Goal: Feedback & Contribution: Submit feedback/report problem

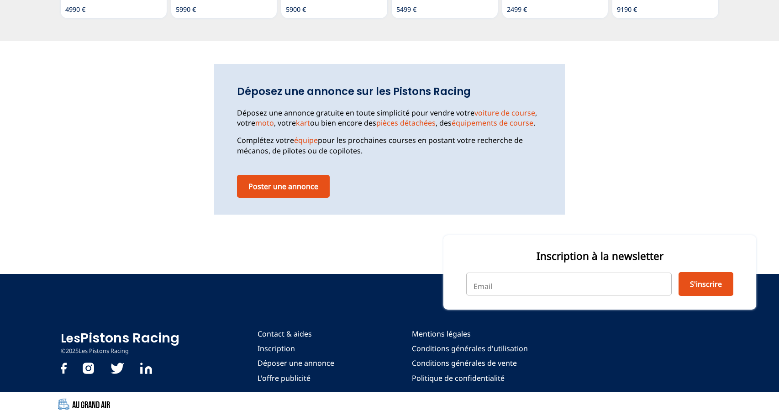
scroll to position [1319, 0]
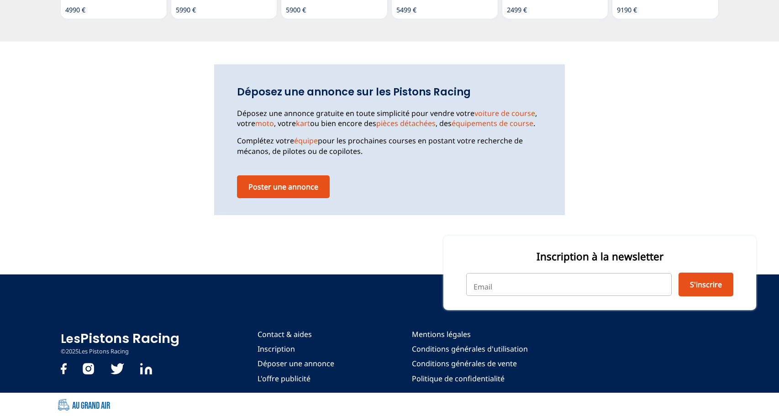
click at [99, 403] on link "Au Grand Air" at bounding box center [390, 404] width 658 height 15
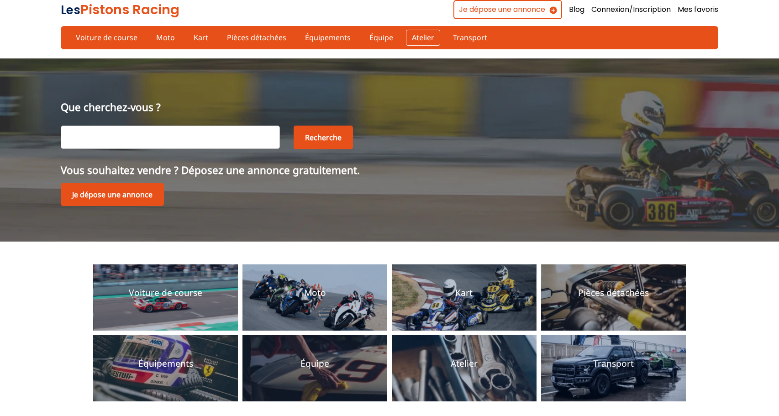
scroll to position [0, 0]
click at [166, 40] on link "Moto" at bounding box center [165, 38] width 31 height 16
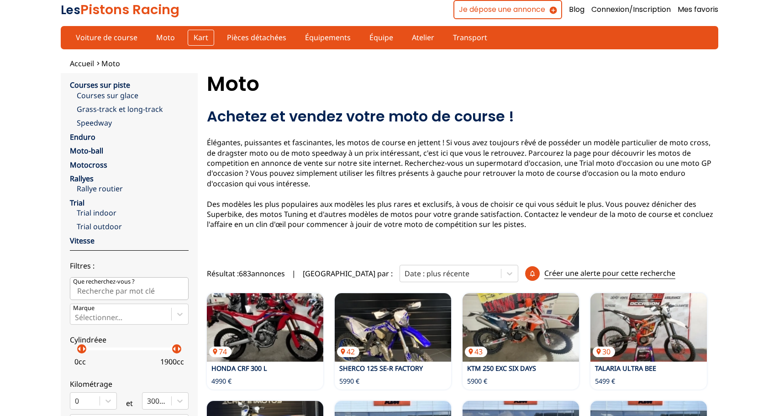
click at [203, 36] on link "Kart" at bounding box center [201, 38] width 26 height 16
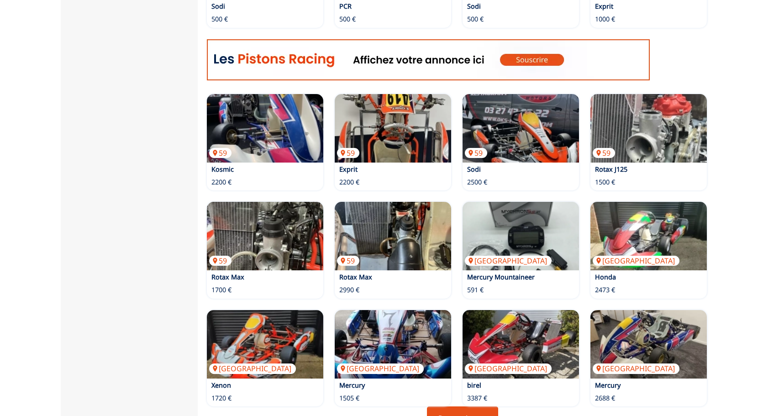
scroll to position [488, 0]
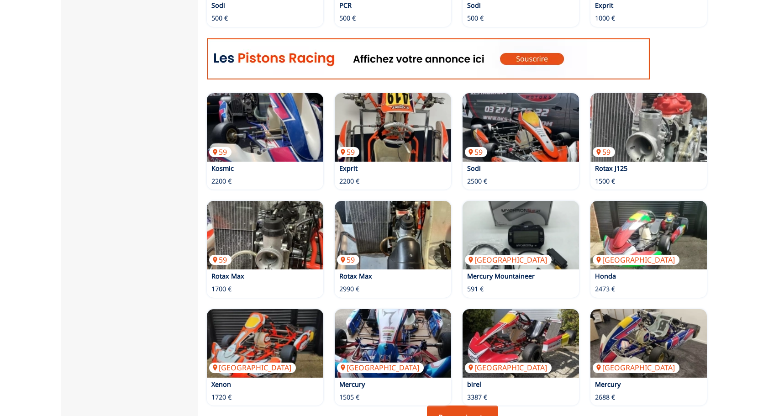
click at [326, 53] on img at bounding box center [428, 58] width 443 height 41
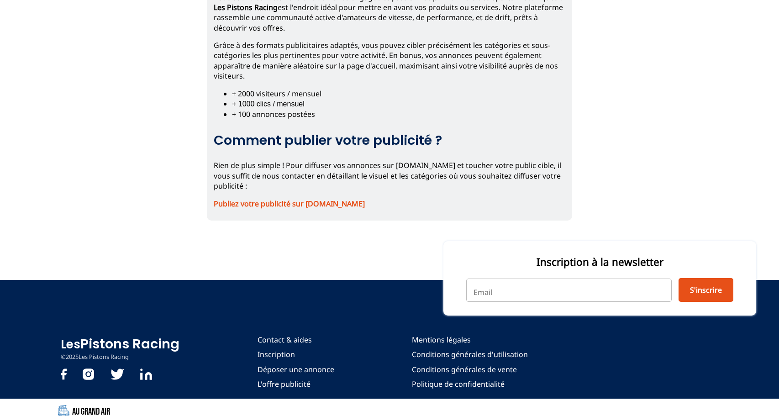
scroll to position [164, 0]
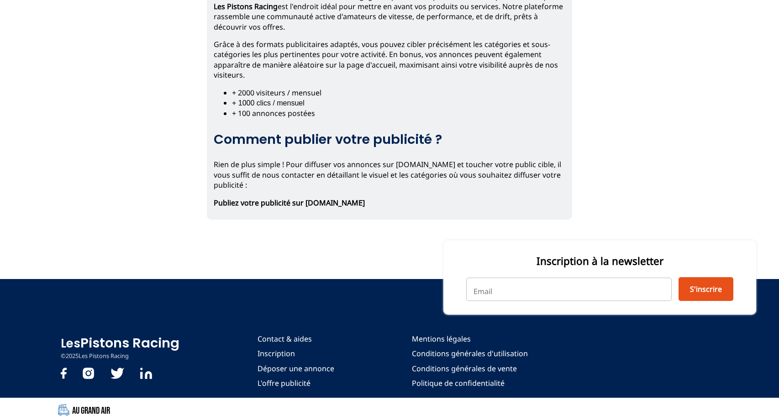
click at [343, 202] on strong "Publiez votre publicité sur [DOMAIN_NAME]" at bounding box center [289, 203] width 151 height 10
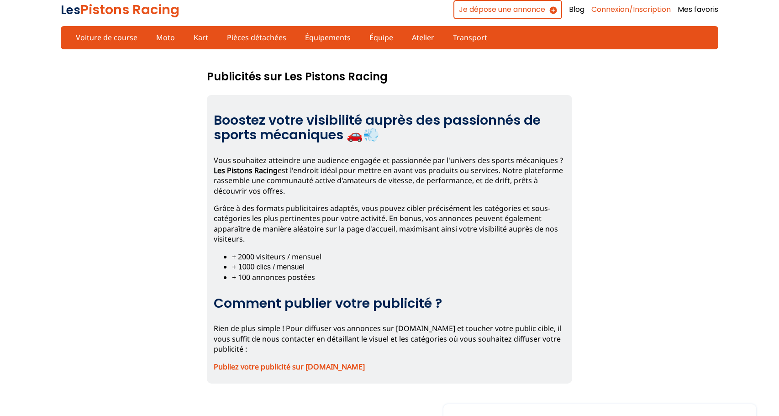
scroll to position [0, 0]
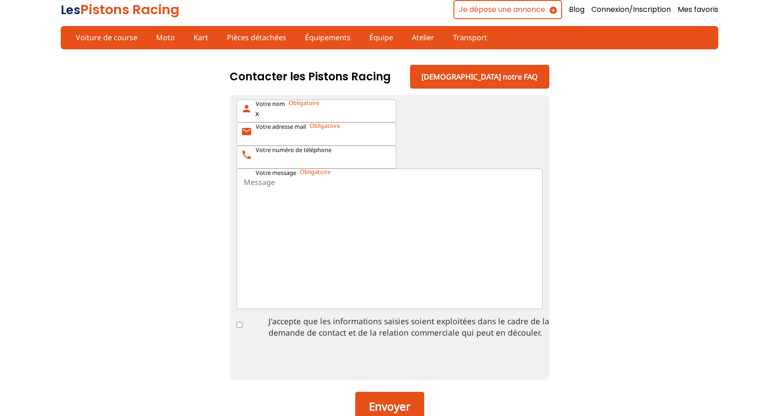
type input "x"
type input "xavier@digitalcube.net"
click at [316, 161] on input "Votre numéro de téléphone phone" at bounding box center [317, 157] width 160 height 23
click at [306, 195] on textarea "Votre message" at bounding box center [390, 239] width 306 height 141
type textarea "test"
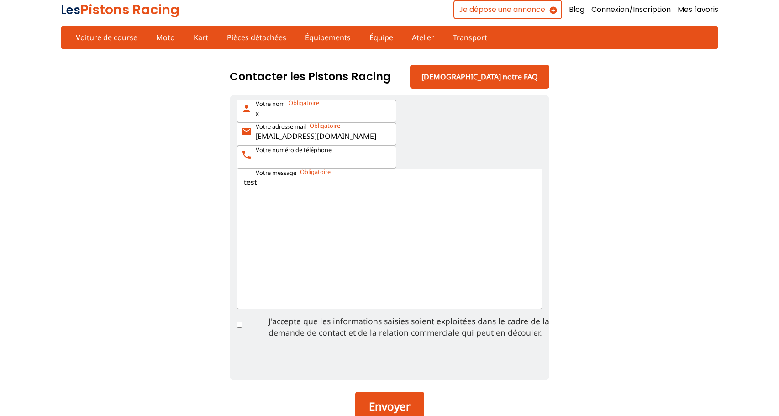
click at [240, 328] on input "J'accepte que les informations saisies soient exploitées dans le cadre de la de…" at bounding box center [240, 325] width 6 height 6
checkbox input "true"
click at [290, 158] on input "Votre numéro de téléphone phone" at bounding box center [317, 157] width 160 height 23
type input "0000000000"
click at [395, 410] on button "Envoyer" at bounding box center [389, 406] width 69 height 29
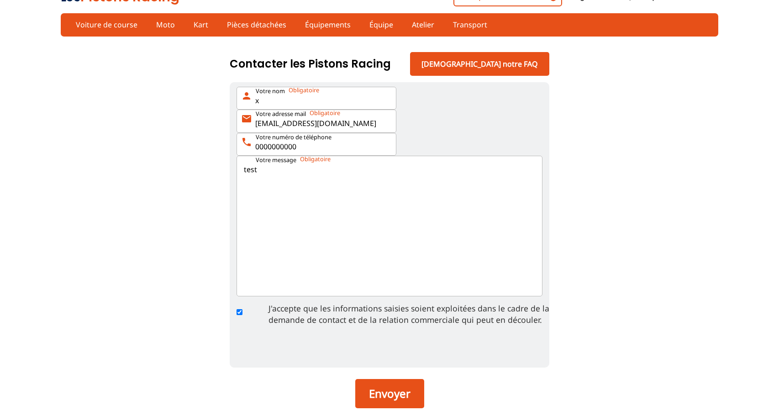
scroll to position [12, 0]
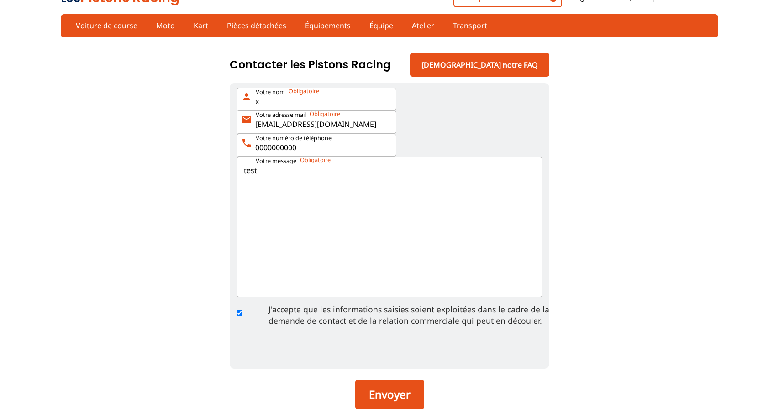
click at [346, 130] on input "xavier@digitalcube.net" at bounding box center [317, 122] width 160 height 23
click at [336, 129] on input "xavier@digitalcube.net" at bounding box center [317, 122] width 160 height 23
type input "agence@digitalcube.net"
click at [388, 398] on button "Envoyer" at bounding box center [389, 394] width 69 height 29
type input "0"
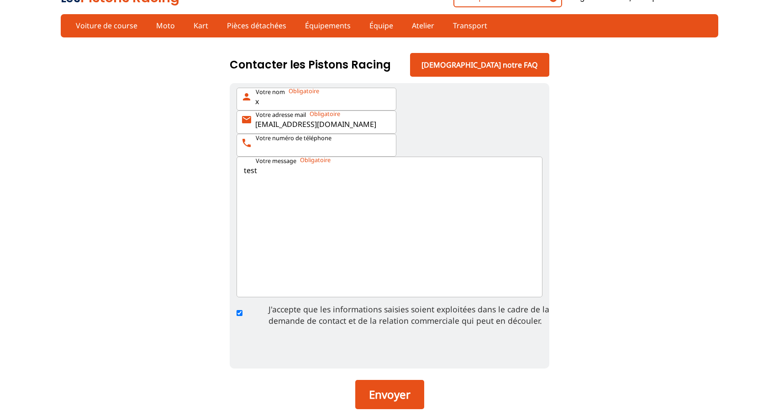
click at [384, 152] on input "Votre numéro de téléphone phone" at bounding box center [317, 145] width 160 height 23
click at [313, 149] on input "Votre numéro de téléphone phone" at bounding box center [317, 145] width 160 height 23
type input "0134487563"
click at [286, 184] on textarea "test" at bounding box center [390, 227] width 306 height 141
click at [390, 396] on button "Envoyer" at bounding box center [389, 394] width 69 height 29
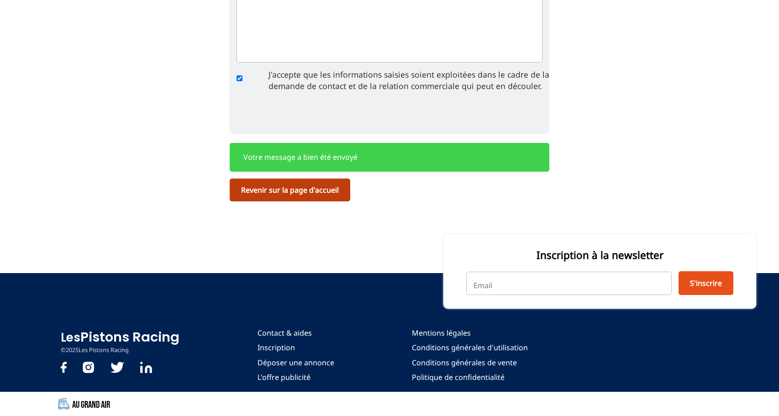
scroll to position [252, 0]
click at [296, 191] on link "Revenir sur la page d'accueil" at bounding box center [290, 190] width 121 height 23
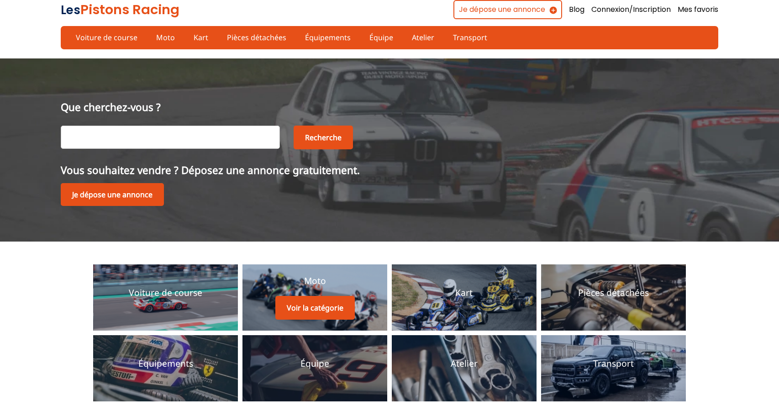
click at [289, 289] on div "Moto Voir la catégorie" at bounding box center [314, 297] width 79 height 45
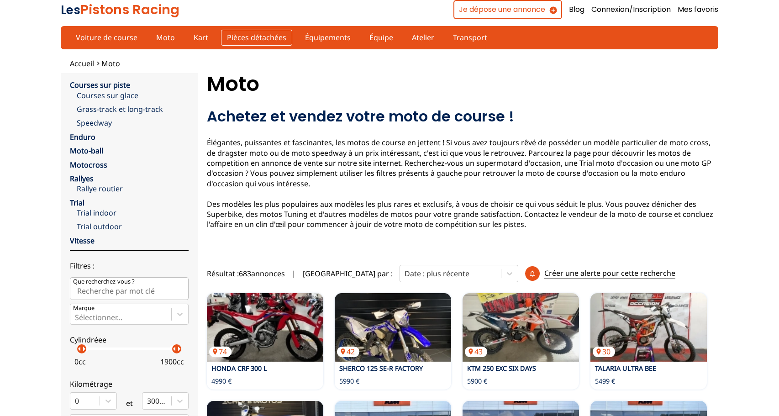
click at [248, 38] on link "Pièces détachées" at bounding box center [256, 38] width 71 height 16
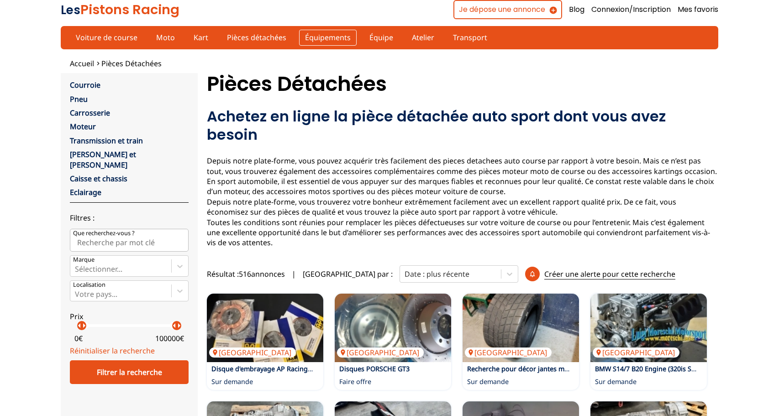
click at [334, 37] on link "Équipements" at bounding box center [328, 38] width 58 height 16
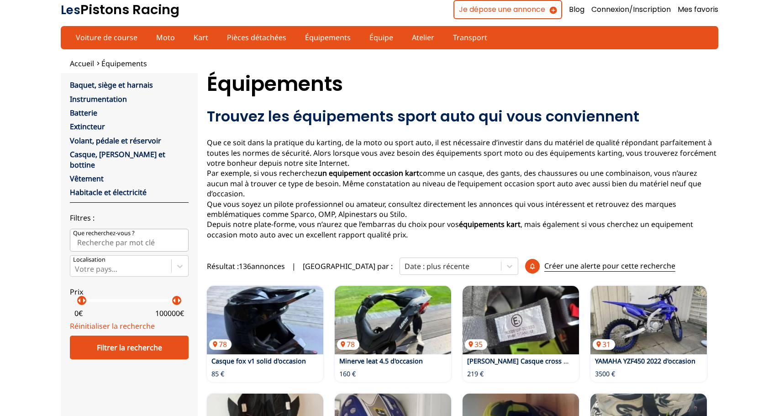
click at [99, 10] on link "Les Pistons Racing" at bounding box center [120, 9] width 119 height 18
